Goal: Information Seeking & Learning: Find specific fact

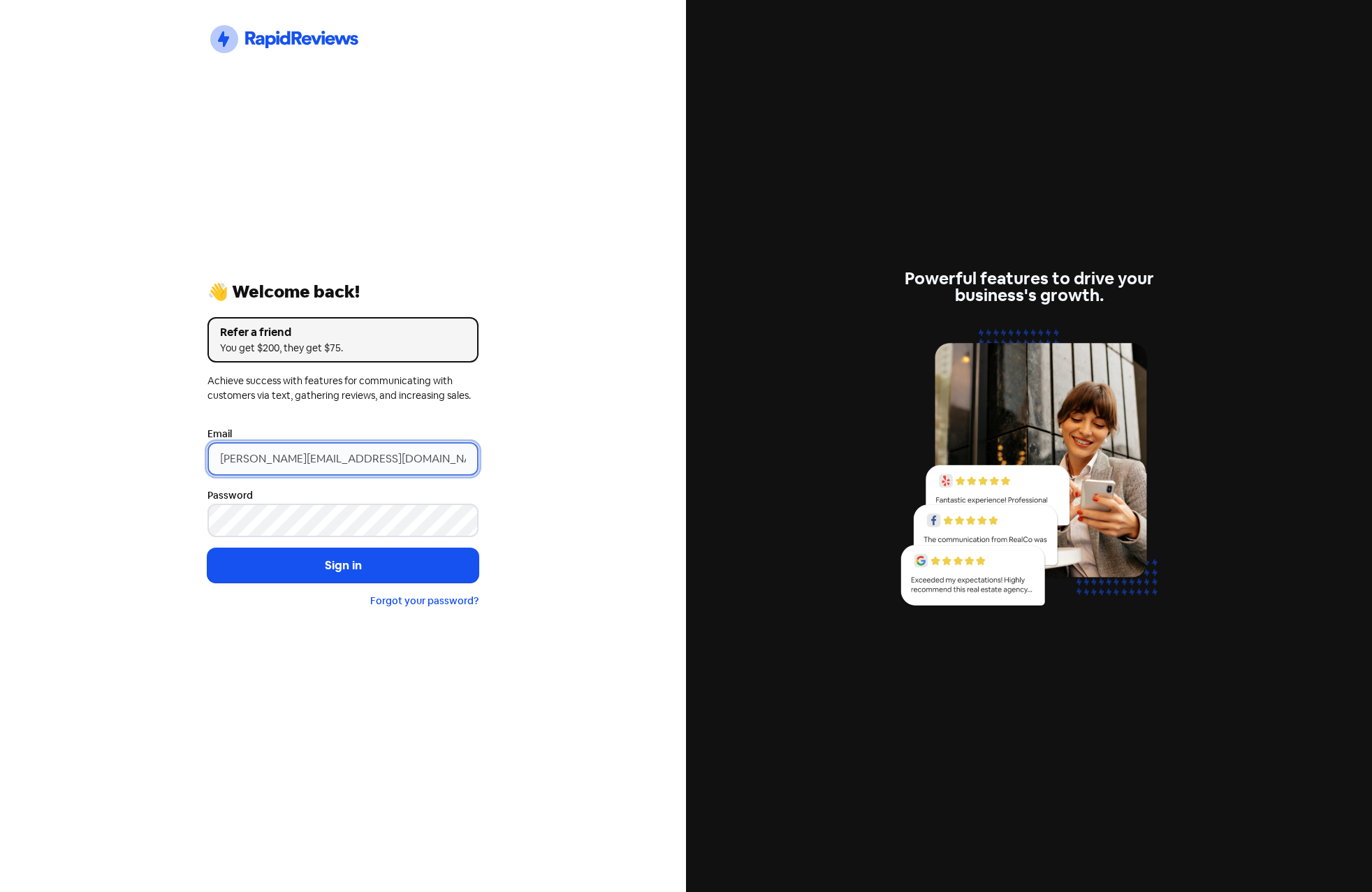
click at [381, 459] on input "[PERSON_NAME][EMAIL_ADDRESS][DOMAIN_NAME]" at bounding box center [343, 459] width 271 height 34
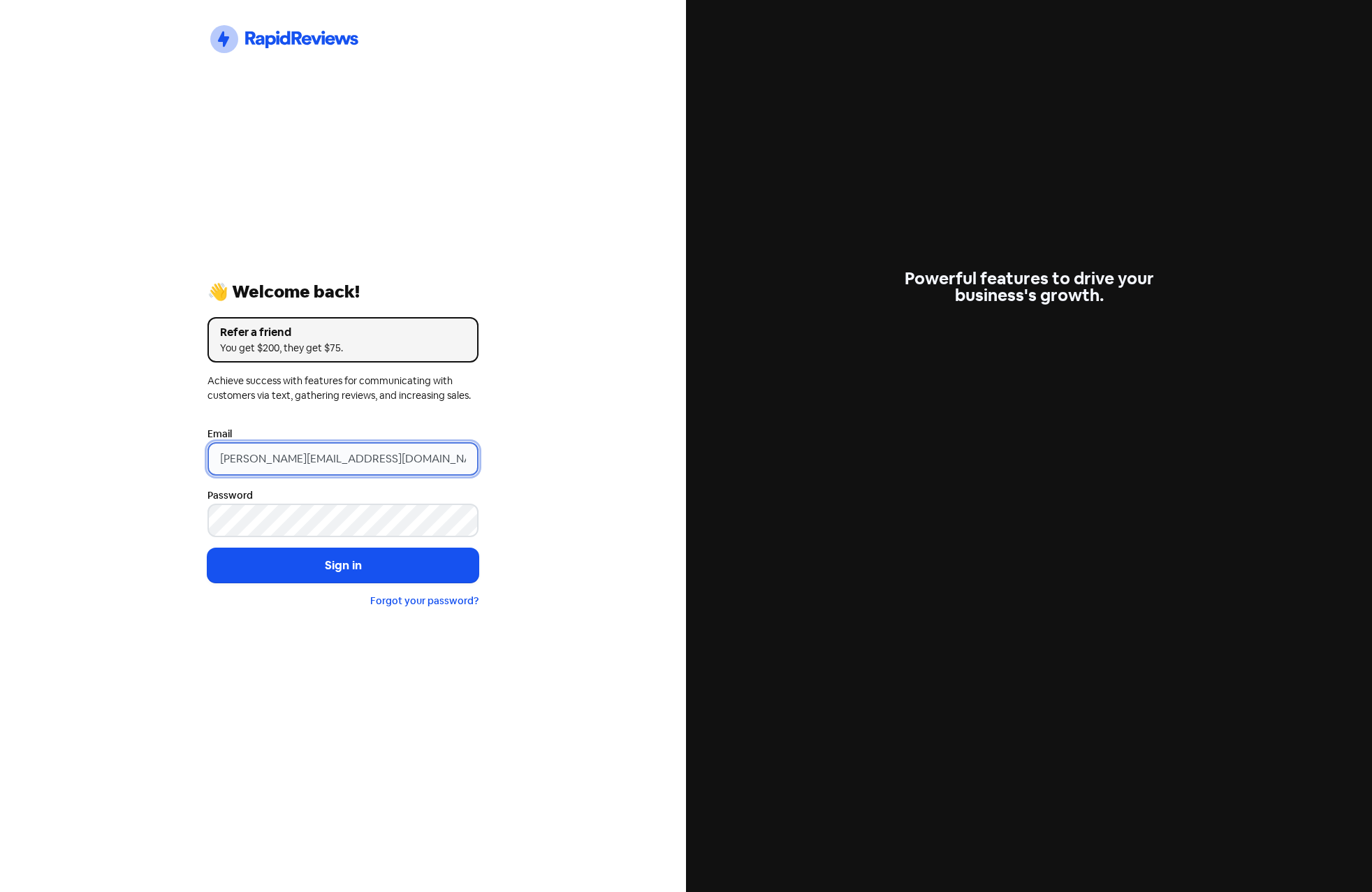
click at [426, 456] on input "[PERSON_NAME][EMAIL_ADDRESS][DOMAIN_NAME]" at bounding box center [343, 459] width 271 height 34
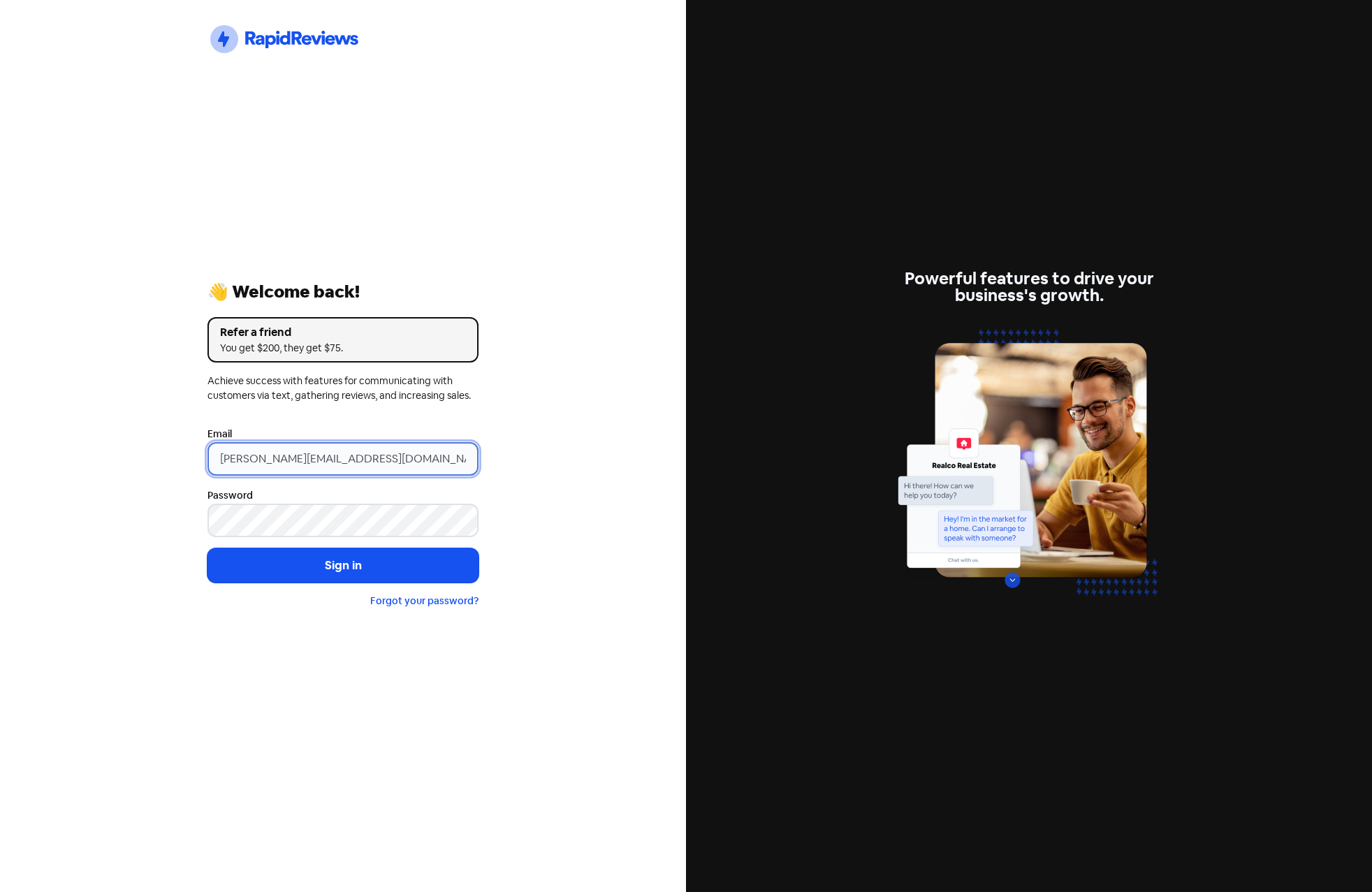
drag, startPoint x: 439, startPoint y: 456, endPoint x: 211, endPoint y: 455, distance: 228.0
click at [212, 455] on input "[PERSON_NAME][EMAIL_ADDRESS][DOMAIN_NAME]" at bounding box center [343, 459] width 271 height 34
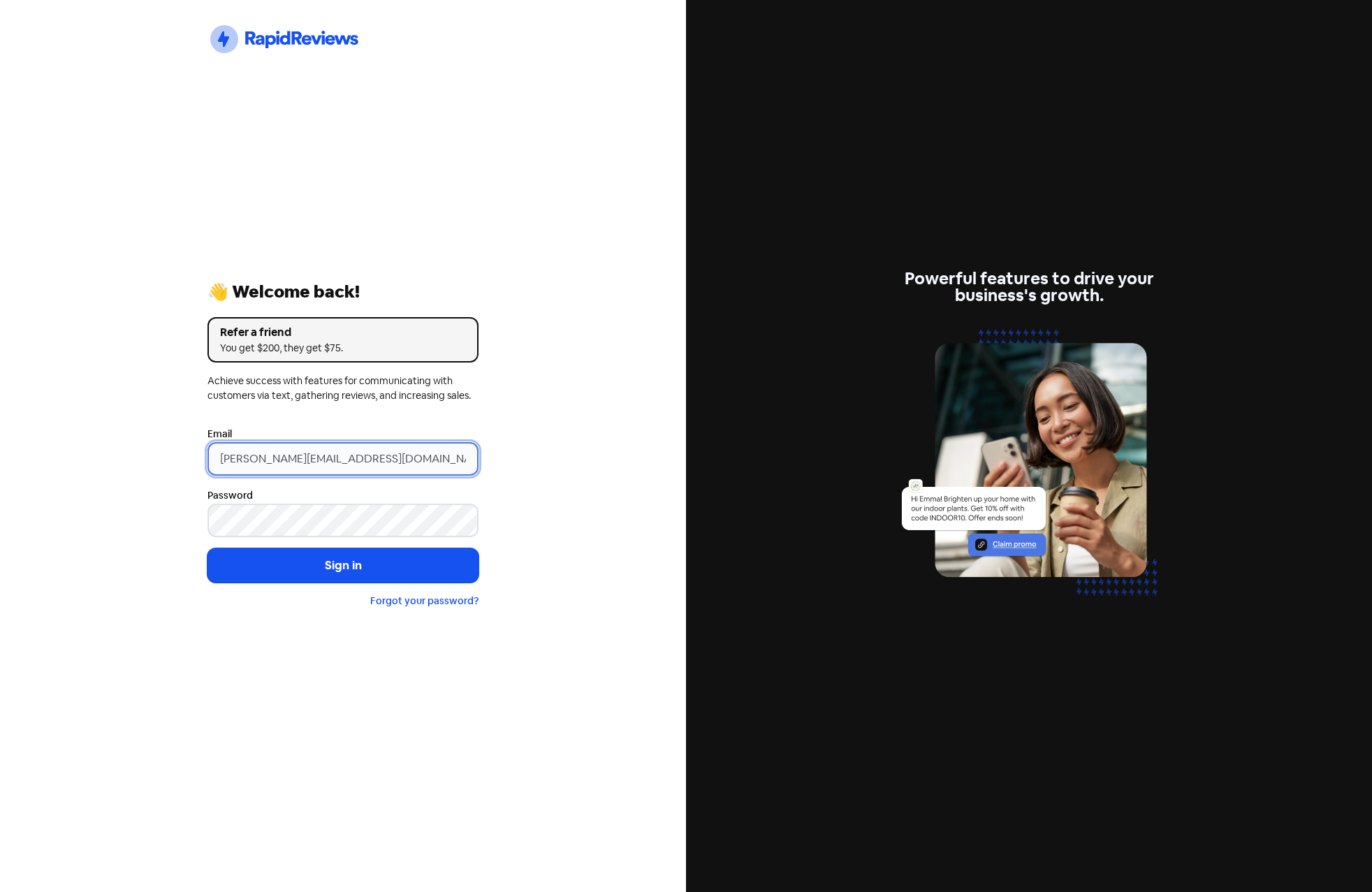
paste input "[EMAIL_ADDRESS][DOMAIN_NAME]"
type input "[EMAIL_ADDRESS][DOMAIN_NAME]"
click at [207, 549] on button "Sign in" at bounding box center [343, 566] width 271 height 35
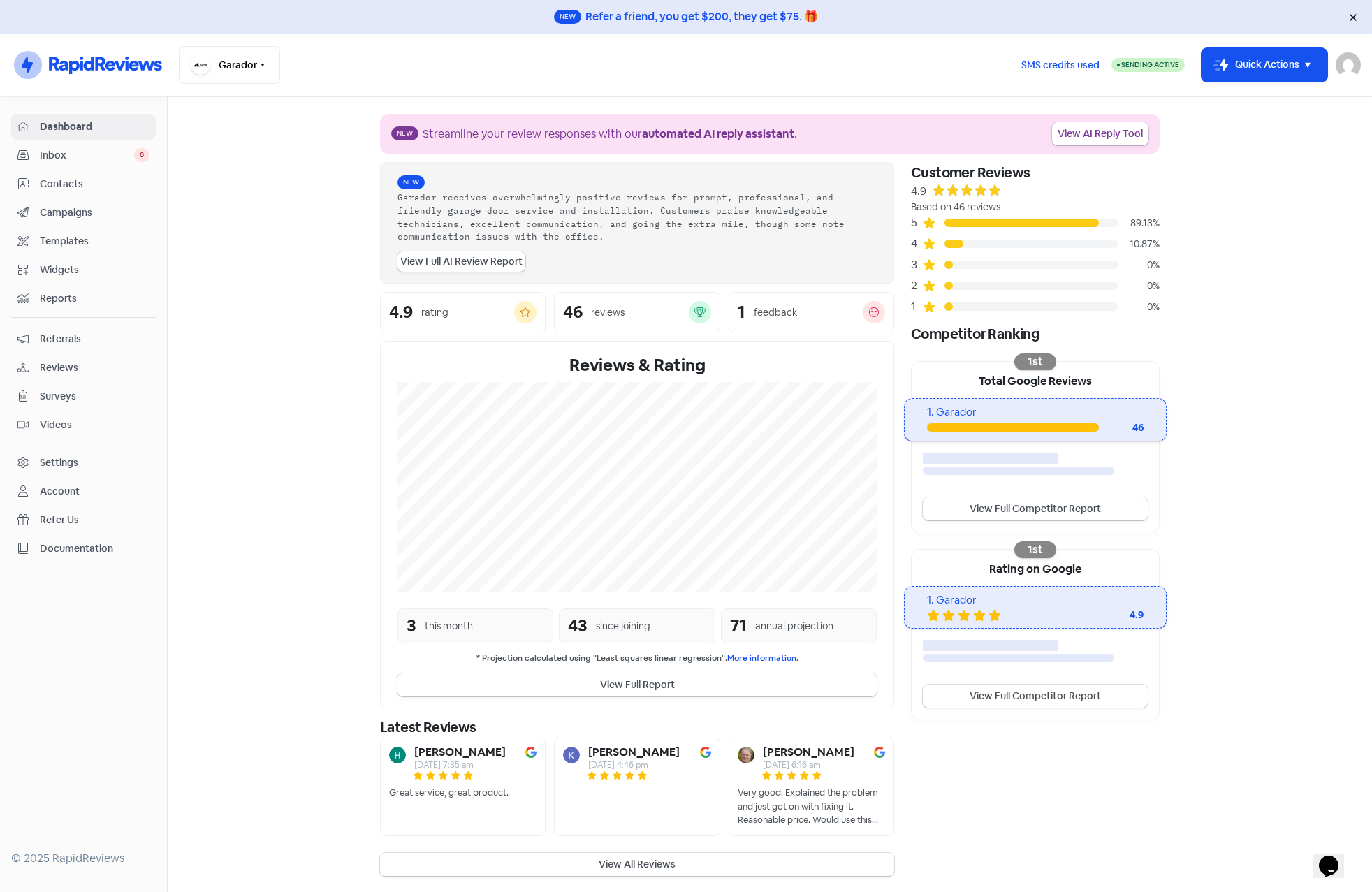
click at [49, 185] on span "Contacts" at bounding box center [94, 184] width 110 height 15
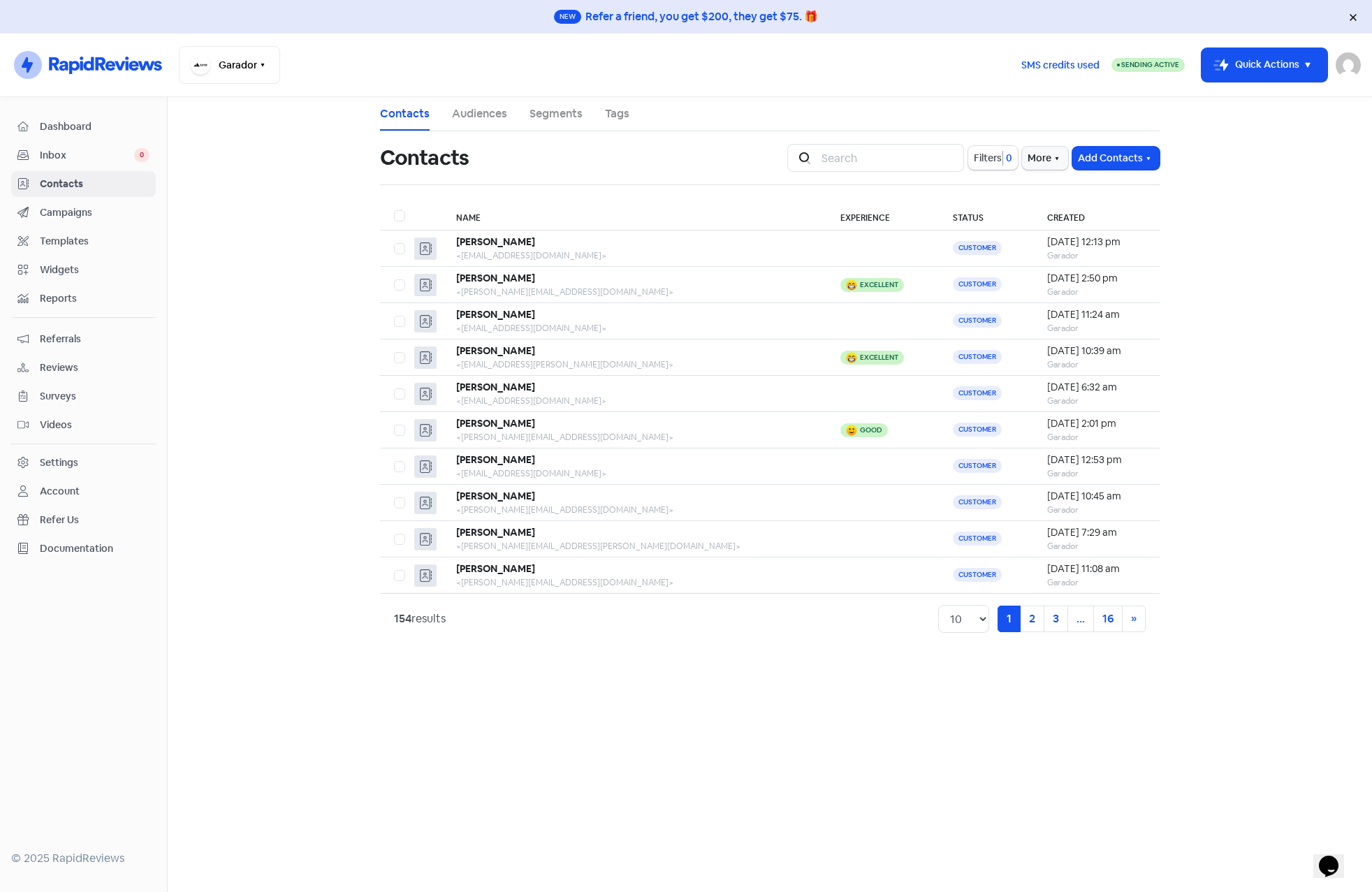
click at [294, 269] on main "Contacts Audiences Segments Tags Contacts Icon For Search Filters 0 More Add Co…" at bounding box center [769, 495] width 1204 height 795
click at [53, 365] on span "Reviews" at bounding box center [94, 368] width 110 height 15
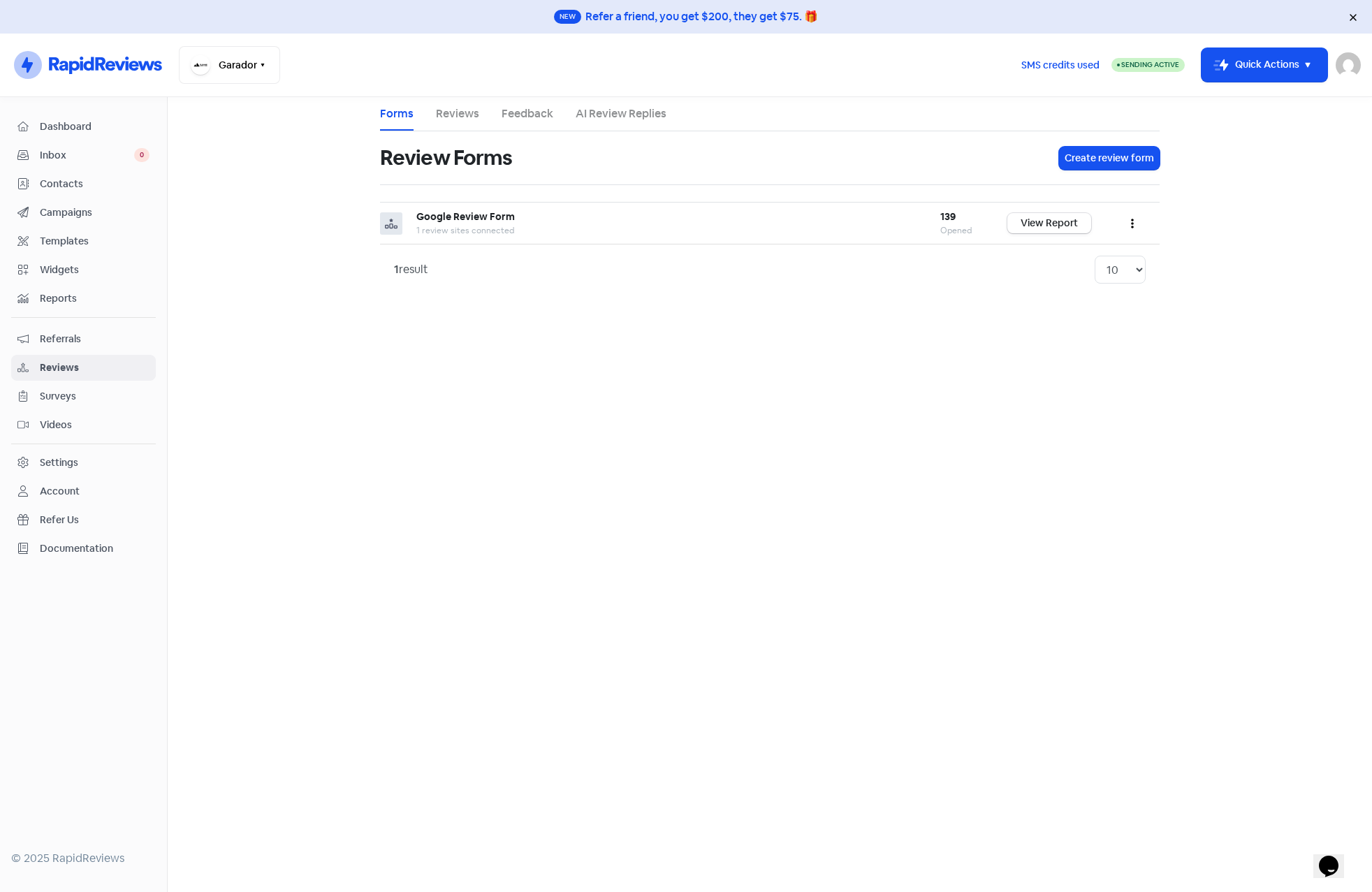
click at [465, 113] on link "Reviews" at bounding box center [457, 114] width 43 height 17
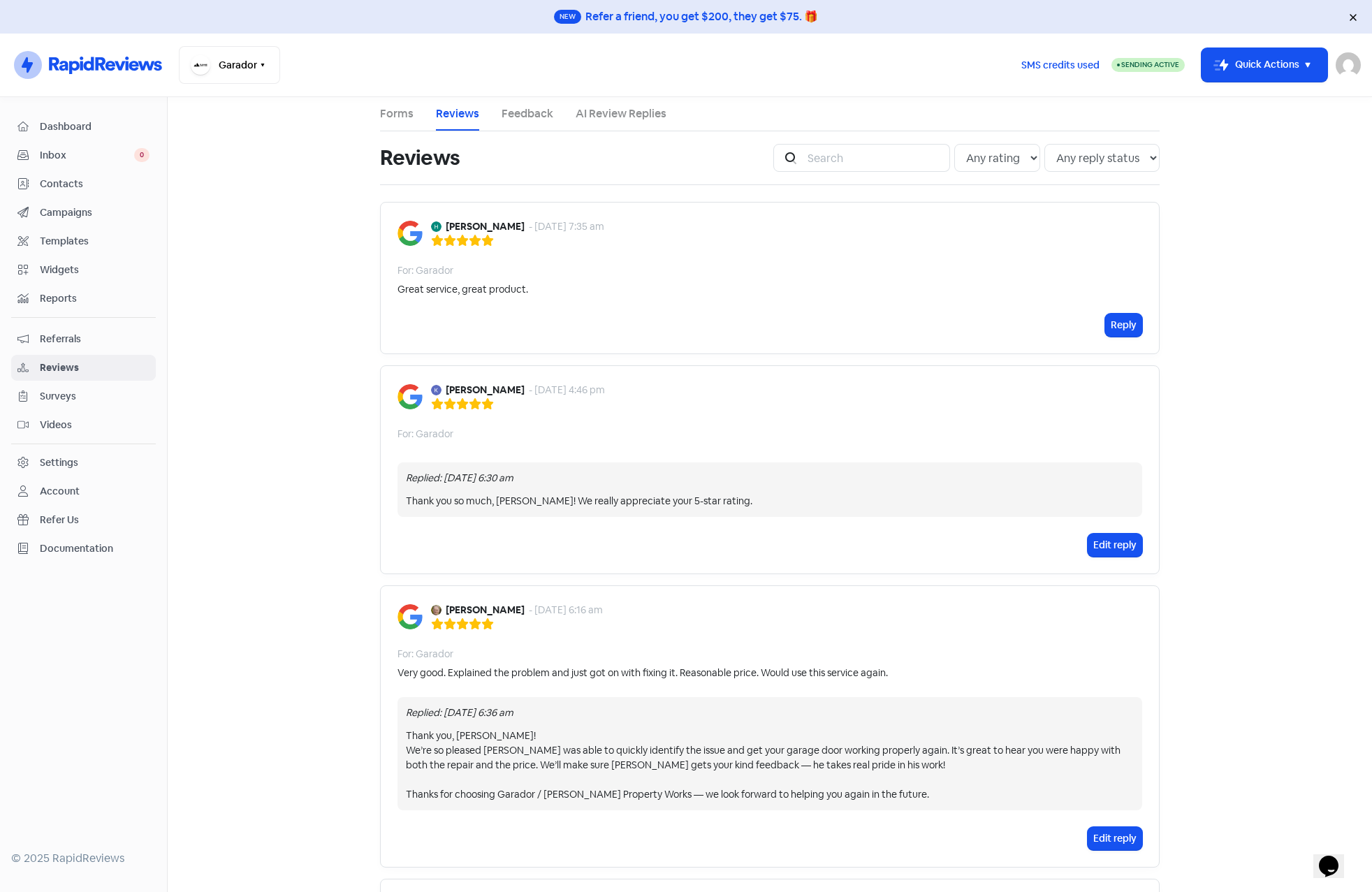
scroll to position [70, 0]
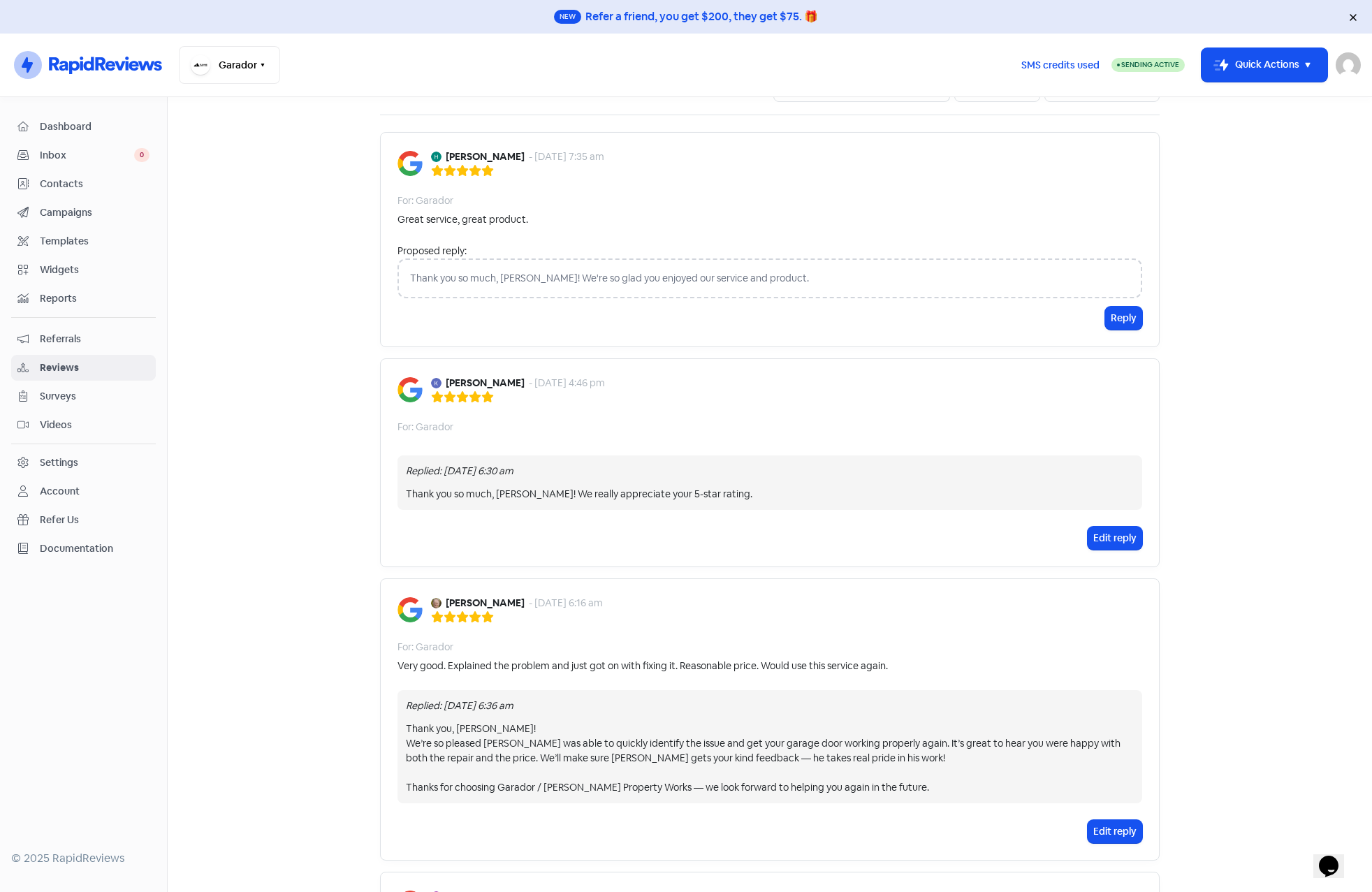
click at [427, 664] on div "Very good. Explained the problem and just got on with fixing it. Reasonable pri…" at bounding box center [643, 666] width 491 height 15
click at [553, 664] on div "Very good. Explained the problem and just got on with fixing it. Reasonable pri…" at bounding box center [643, 666] width 491 height 15
click at [51, 176] on span "Contacts" at bounding box center [94, 184] width 110 height 15
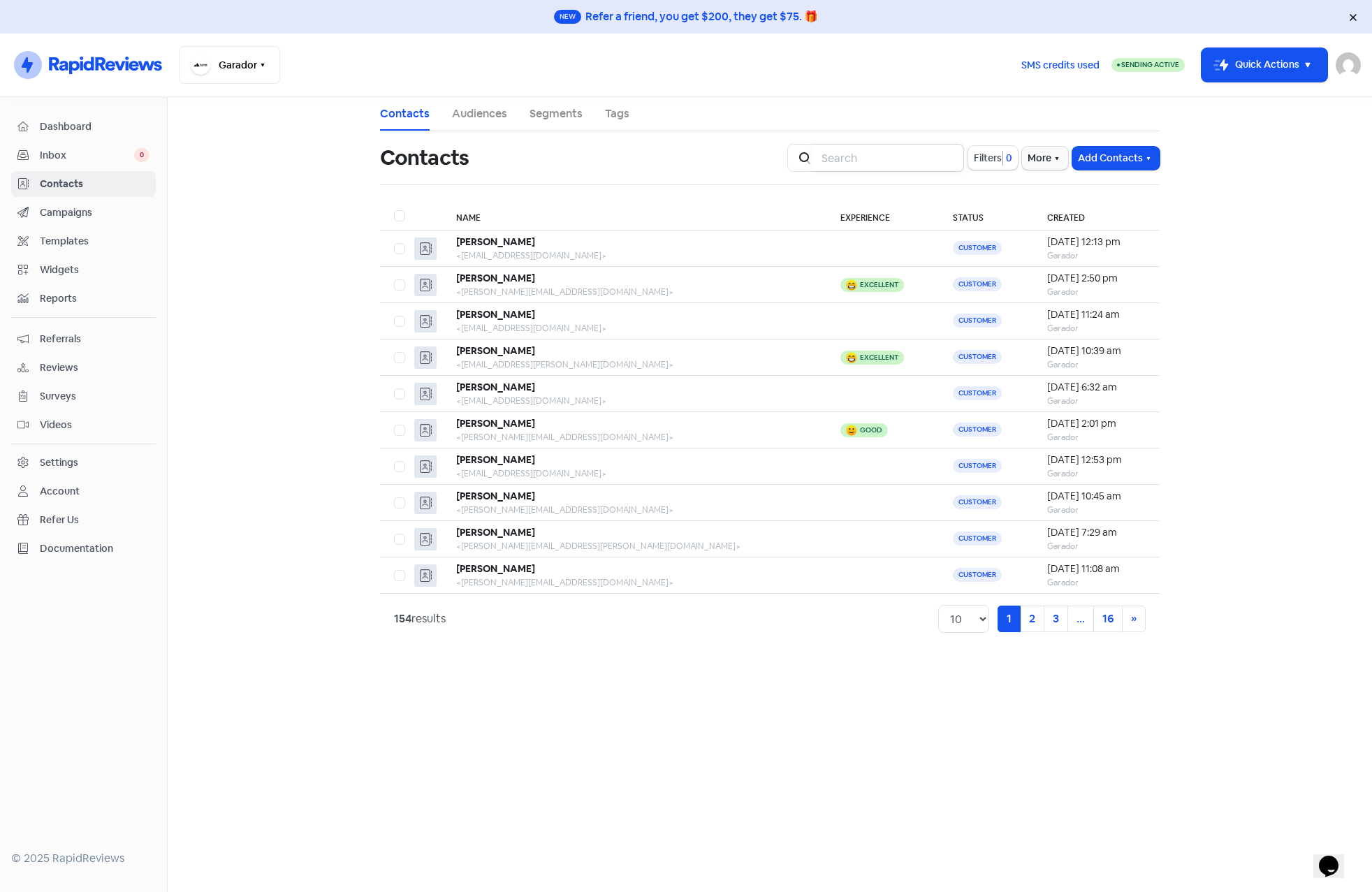
click at [834, 152] on input "search" at bounding box center [889, 158] width 151 height 28
type input "[PERSON_NAME]"
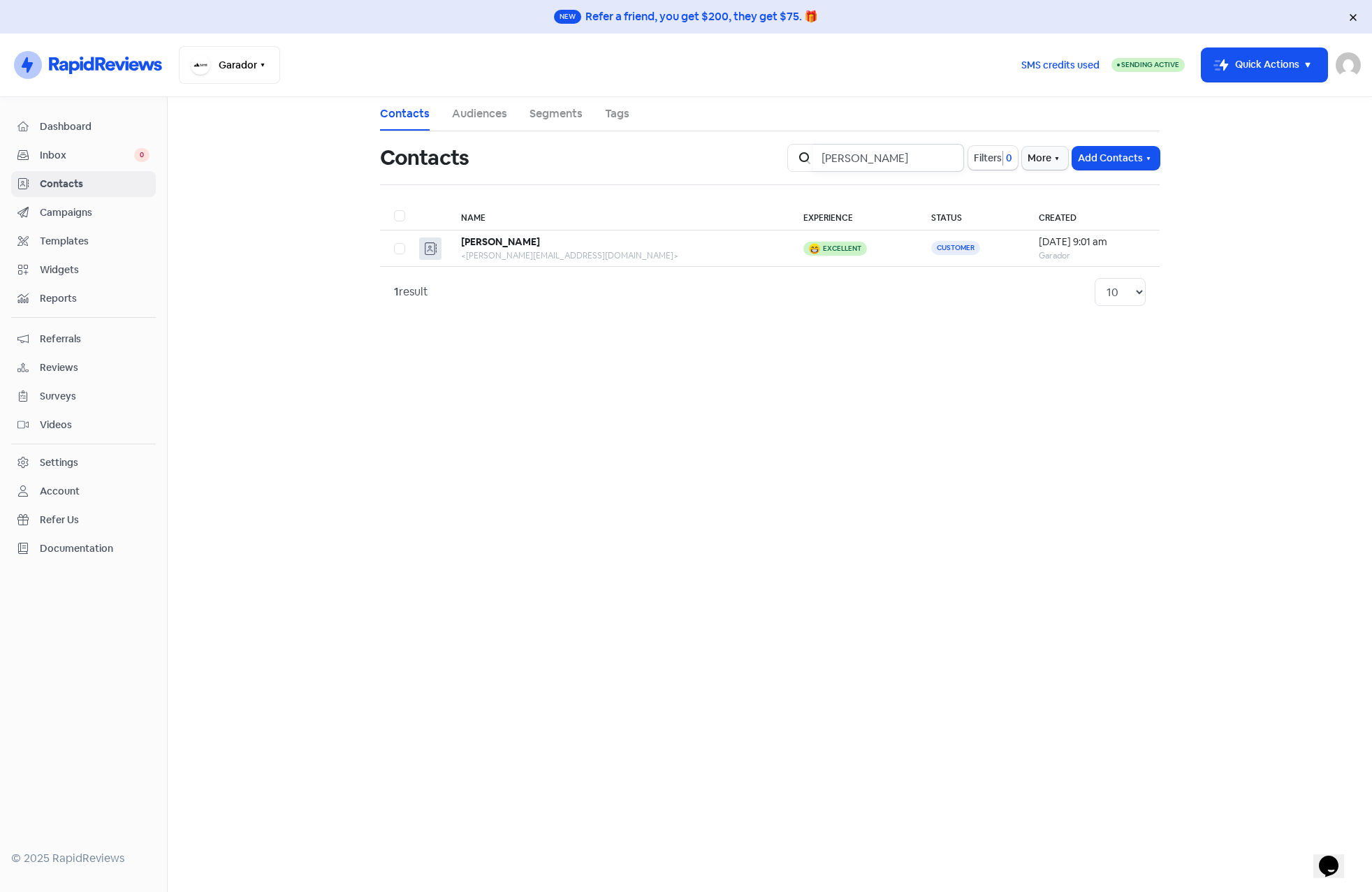
click at [944, 157] on input "[PERSON_NAME]" at bounding box center [889, 158] width 151 height 28
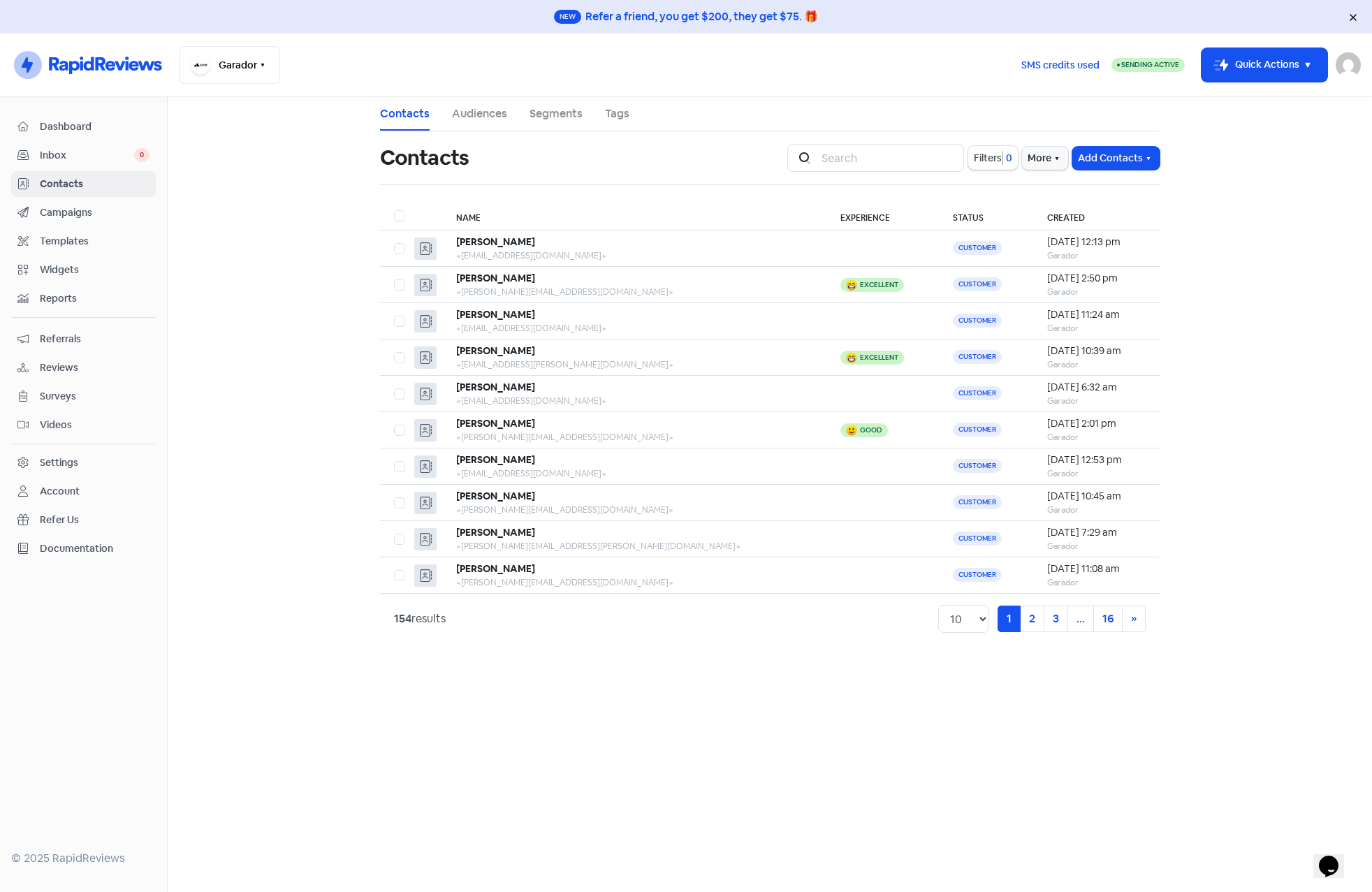
click at [61, 122] on span "Dashboard" at bounding box center [94, 127] width 110 height 15
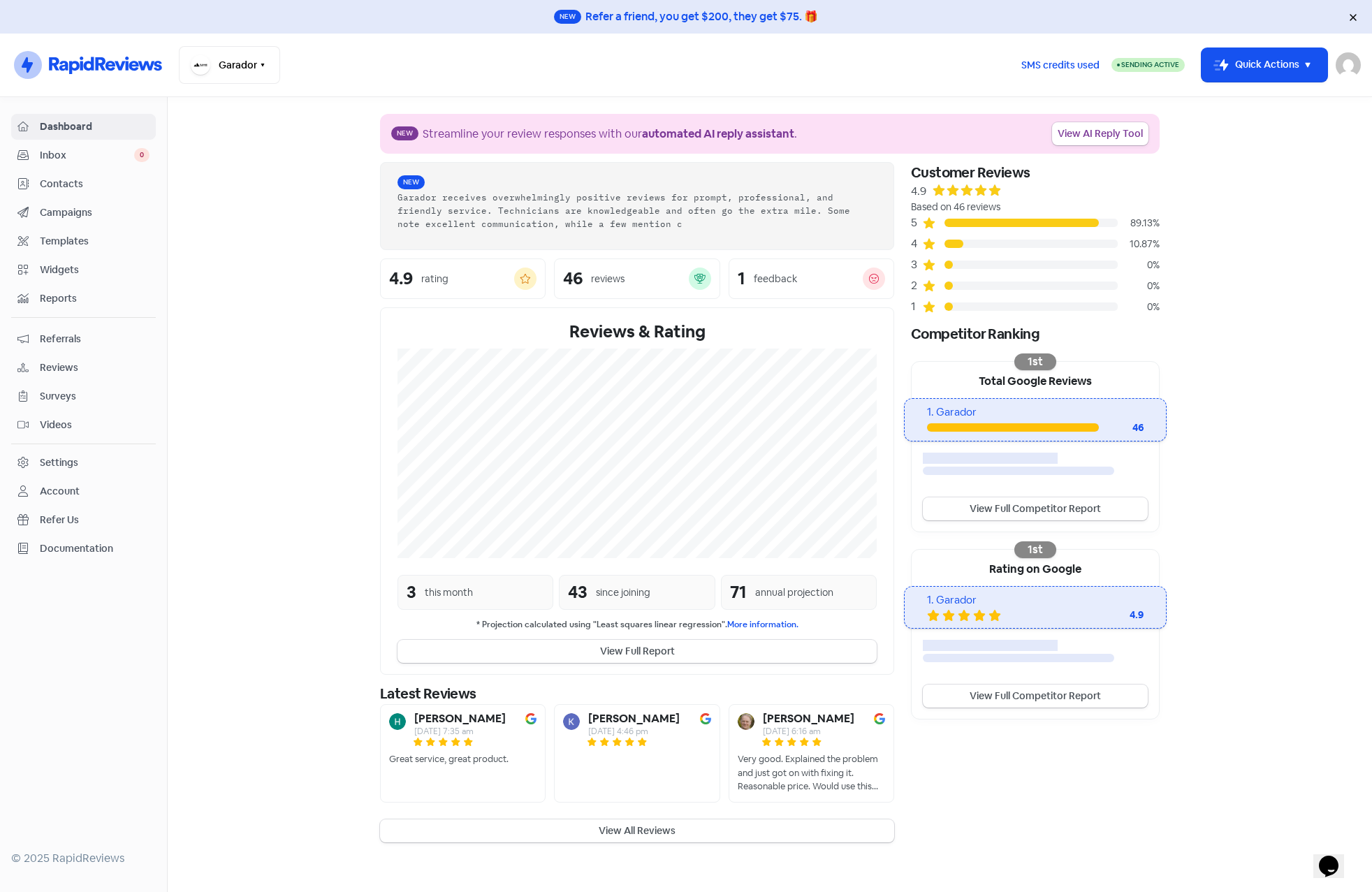
click at [70, 184] on span "Contacts" at bounding box center [94, 184] width 110 height 15
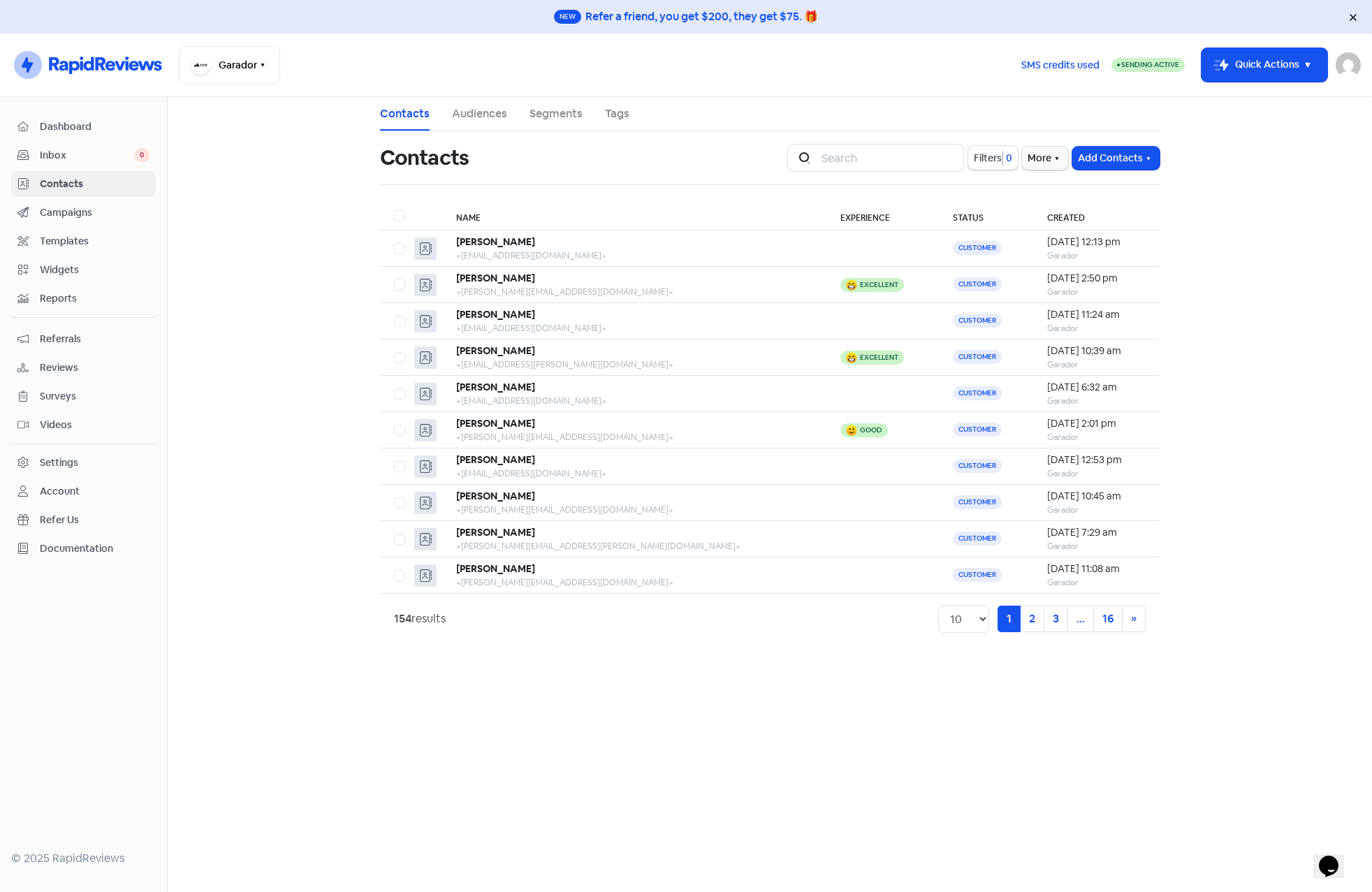
click at [56, 363] on span "Reviews" at bounding box center [94, 368] width 110 height 15
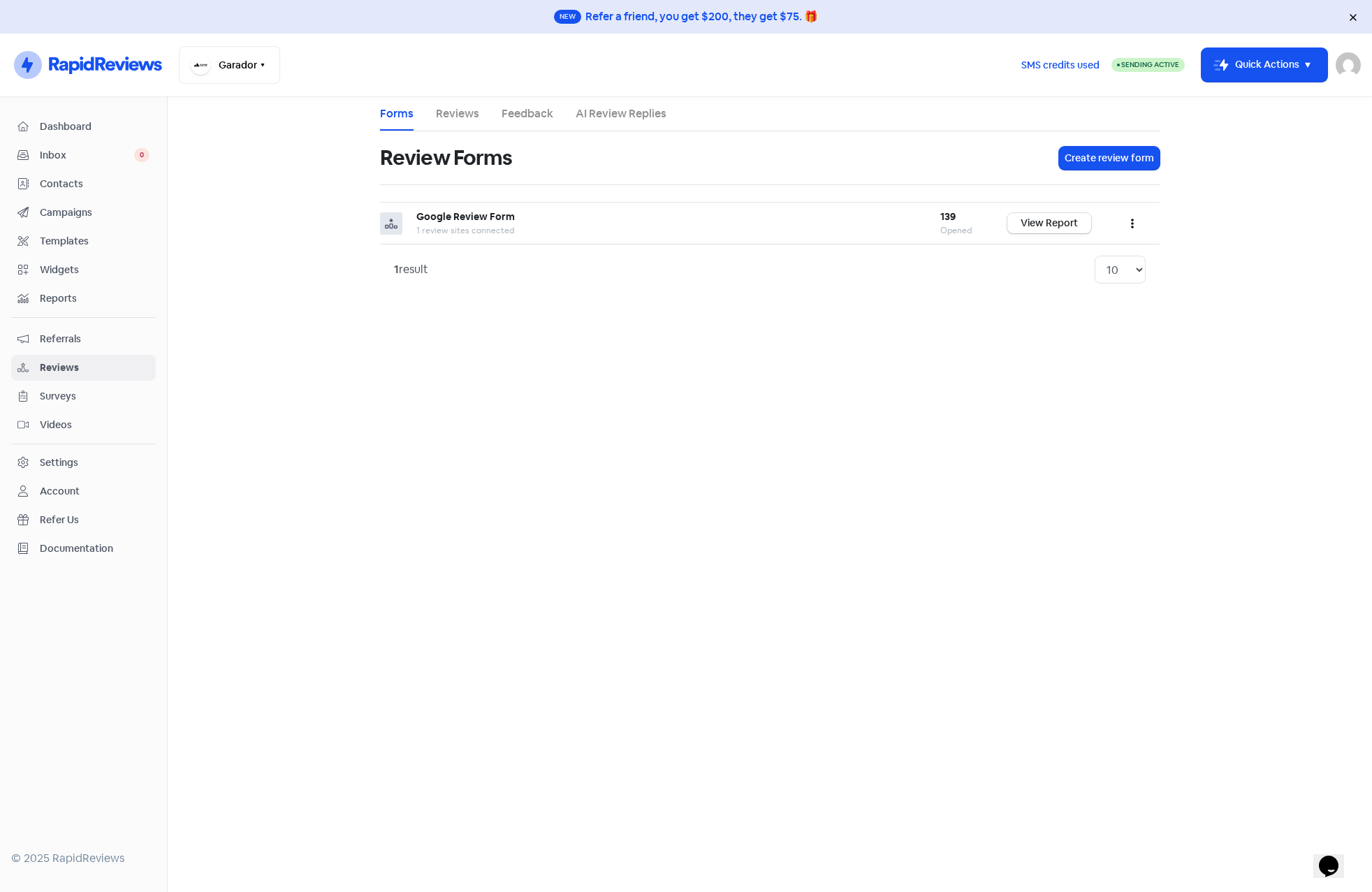
click at [531, 113] on link "Feedback" at bounding box center [527, 114] width 52 height 17
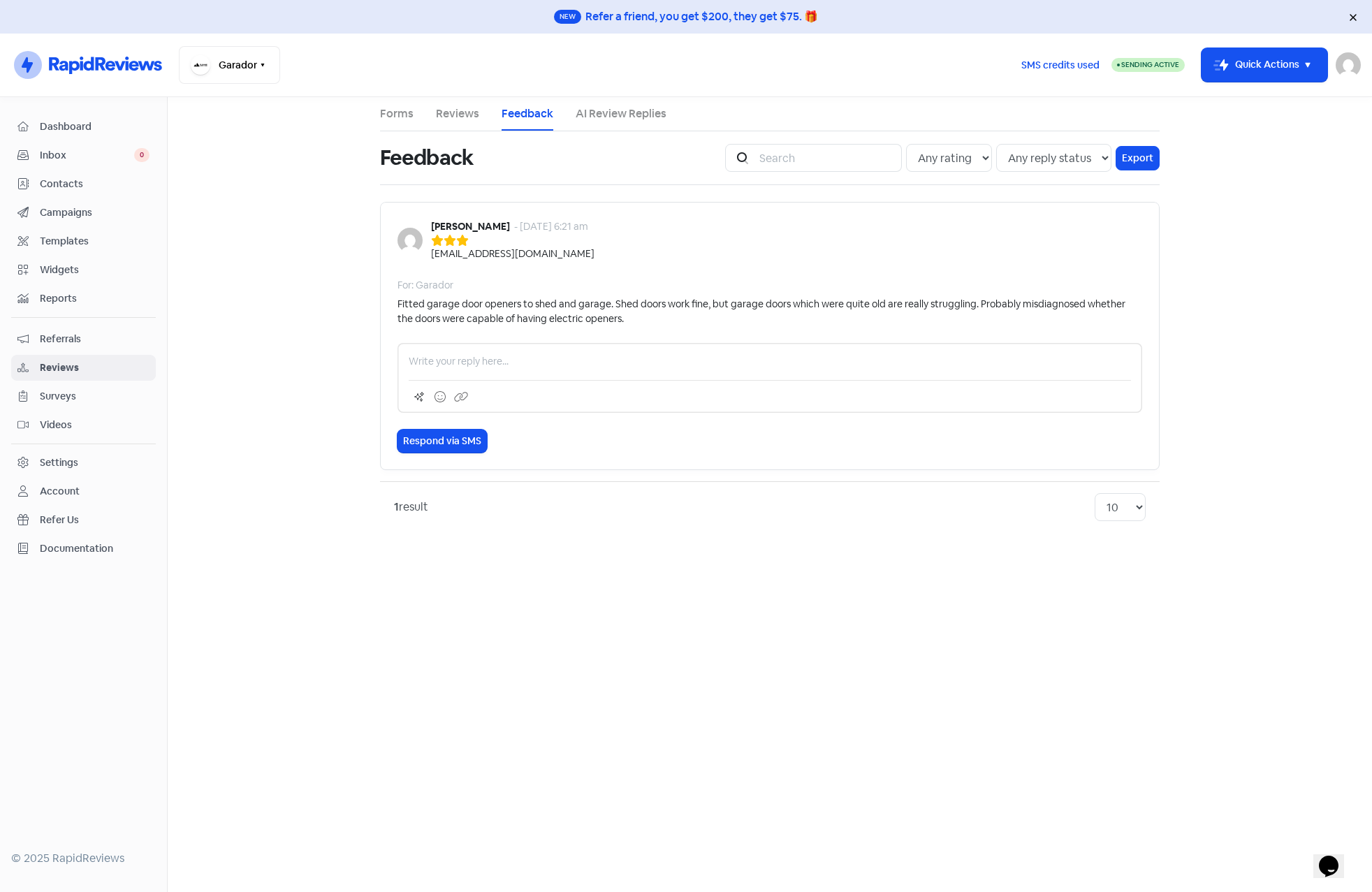
click at [453, 109] on link "Reviews" at bounding box center [457, 114] width 43 height 17
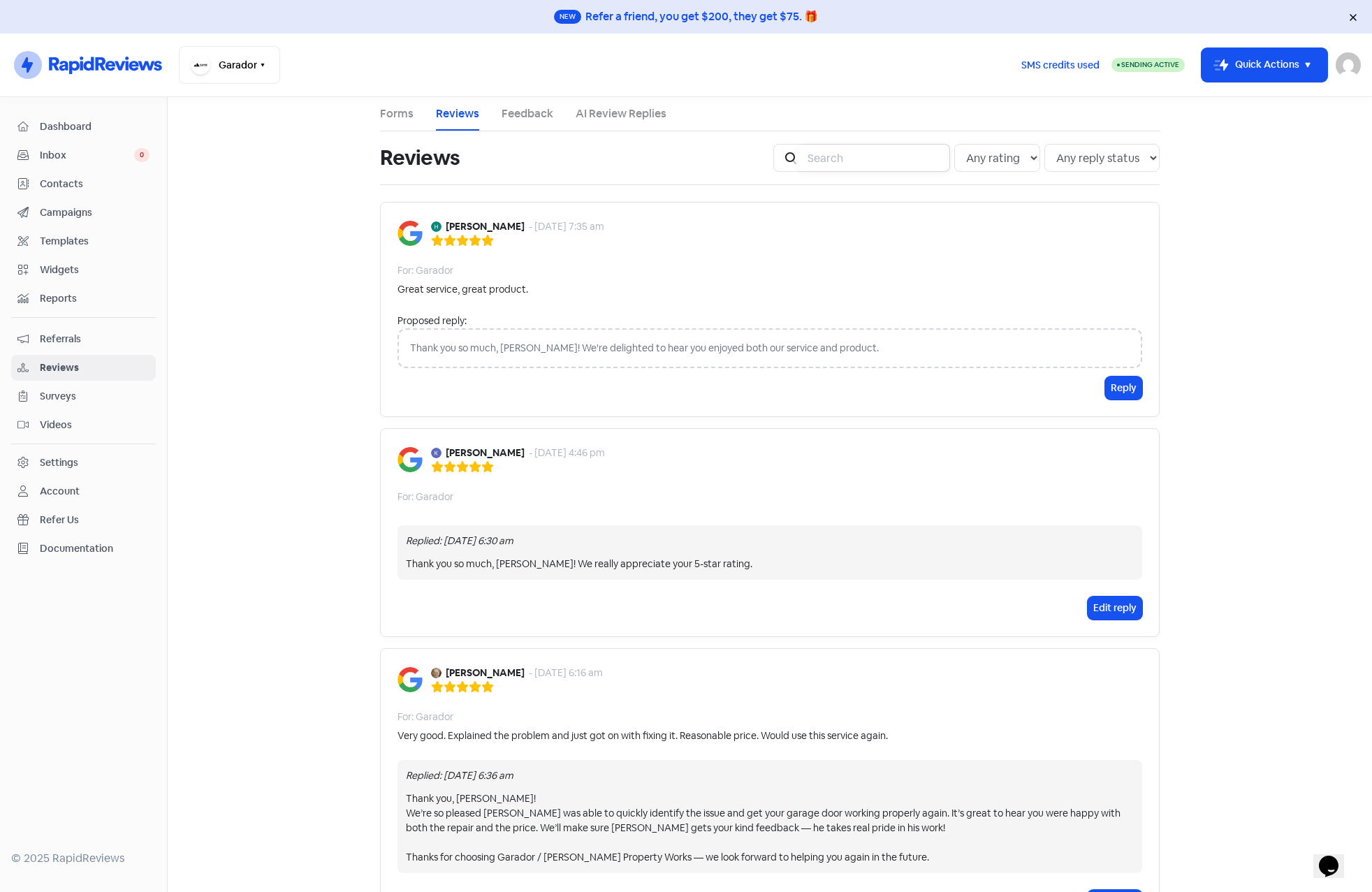
click at [884, 160] on input "search" at bounding box center [874, 158] width 151 height 28
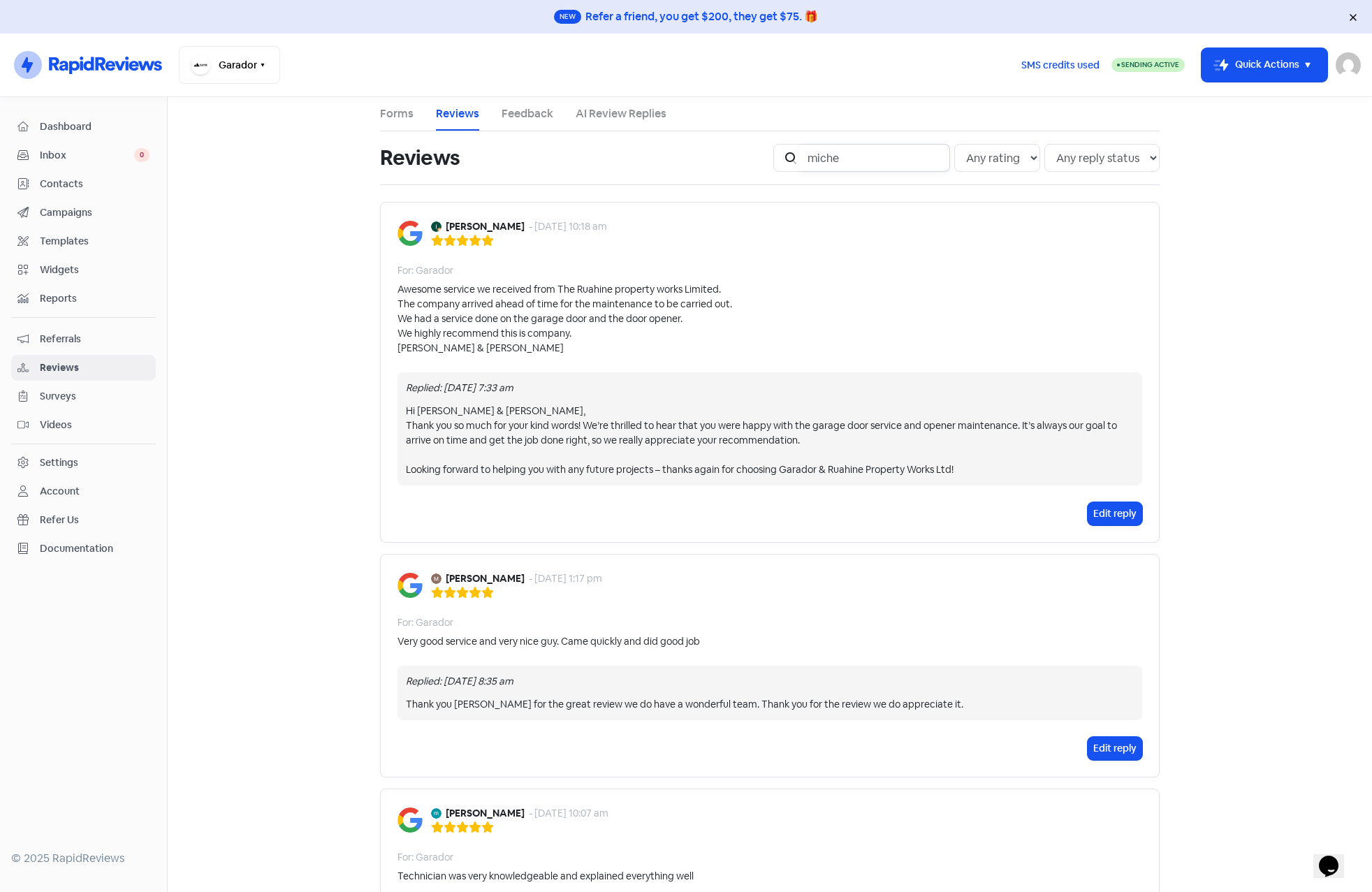
type input "michea"
